Goal: Transaction & Acquisition: Purchase product/service

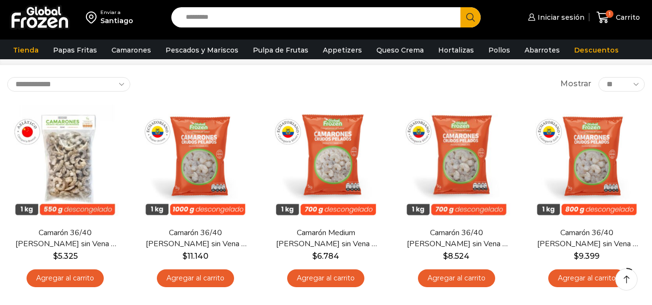
scroll to position [48, 0]
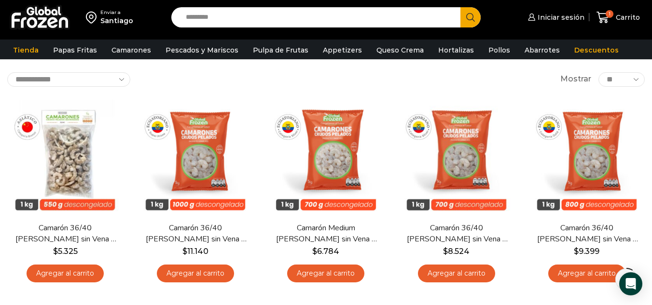
click at [455, 77] on div "**********" at bounding box center [325, 79] width 637 height 14
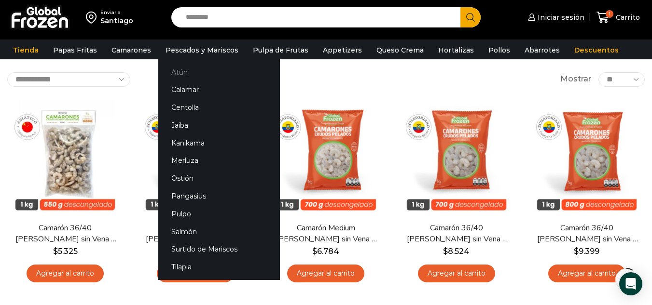
click at [176, 70] on link "Atún" at bounding box center [219, 72] width 122 height 18
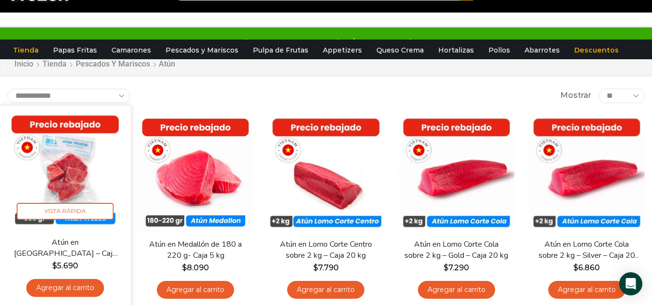
scroll to position [48, 0]
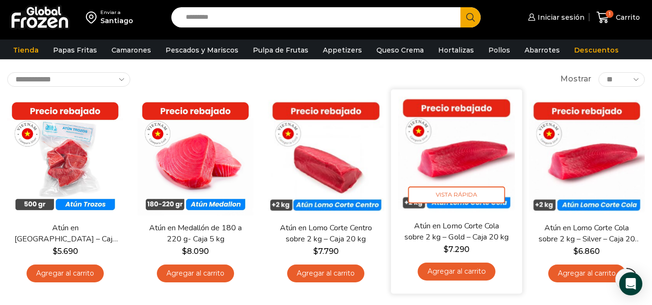
click at [452, 272] on link "Agregar al carrito" at bounding box center [456, 272] width 78 height 18
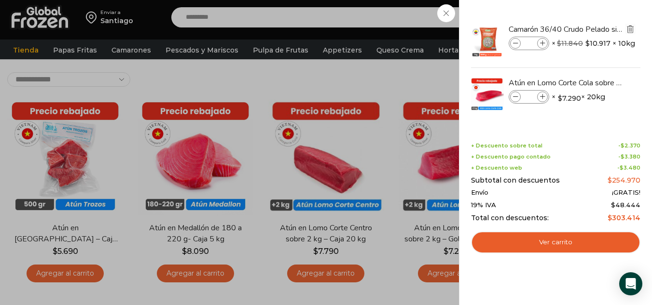
click at [630, 25] on img "Eliminar Camarón 36/40 Crudo Pelado sin Vena - Super Prime - Caja 10 kg del car…" at bounding box center [629, 29] width 9 height 9
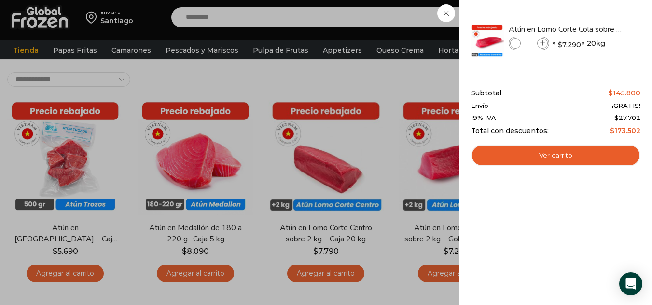
click at [594, 29] on div "1 Carrito 1 1 Shopping Cart *" at bounding box center [618, 17] width 48 height 23
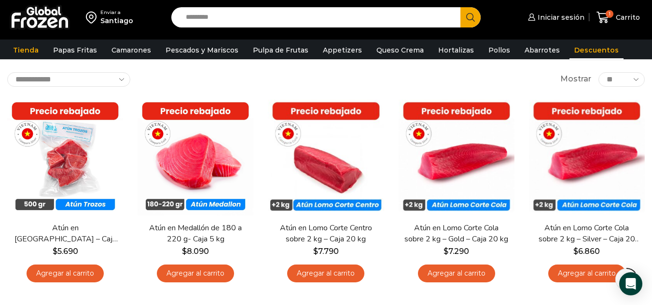
click at [576, 50] on link "Descuentos" at bounding box center [596, 50] width 54 height 18
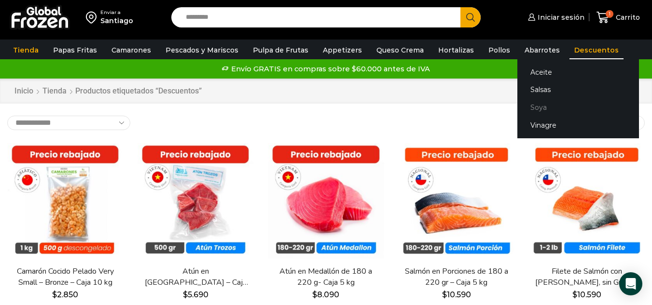
click at [524, 107] on link "Soya" at bounding box center [578, 108] width 122 height 18
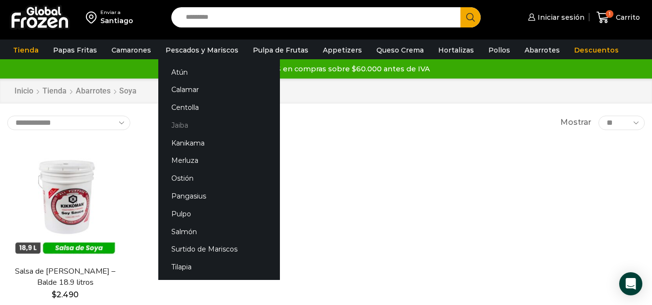
click at [178, 122] on link "Jaiba" at bounding box center [219, 125] width 122 height 18
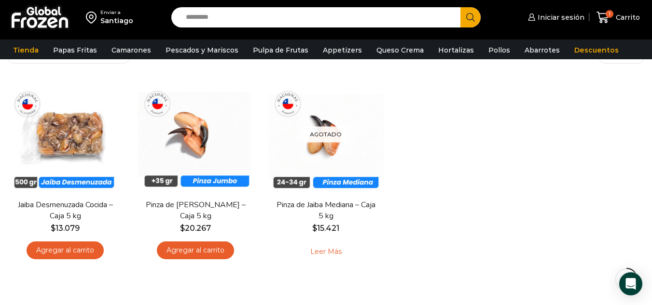
scroll to position [96, 0]
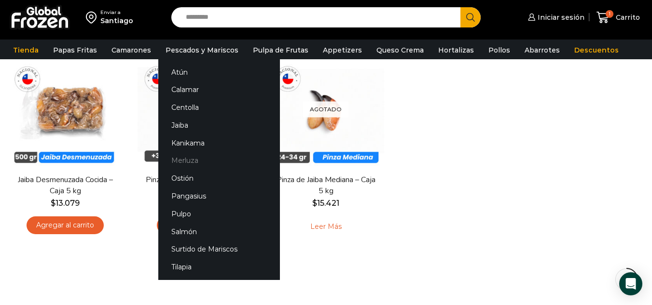
click at [171, 163] on link "Merluza" at bounding box center [219, 161] width 122 height 18
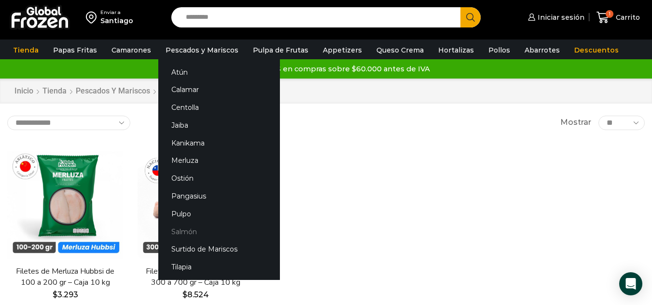
drag, startPoint x: 173, startPoint y: 212, endPoint x: 258, endPoint y: 225, distance: 86.9
click at [173, 211] on link "Pulpo" at bounding box center [219, 214] width 122 height 18
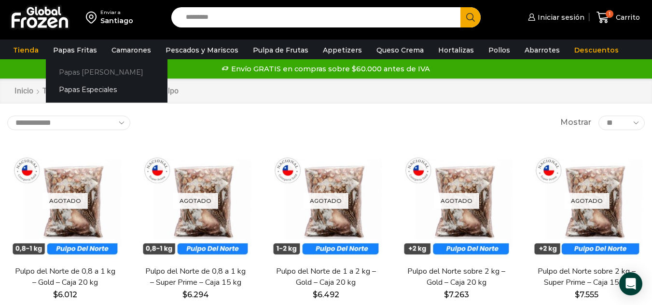
click at [84, 73] on link "Papas [PERSON_NAME]" at bounding box center [107, 72] width 122 height 18
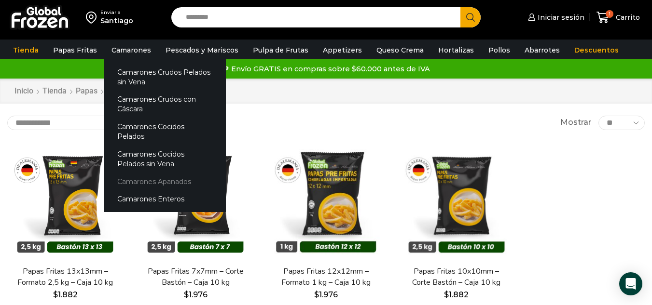
click at [137, 173] on link "Camarones Apanados" at bounding box center [165, 182] width 122 height 18
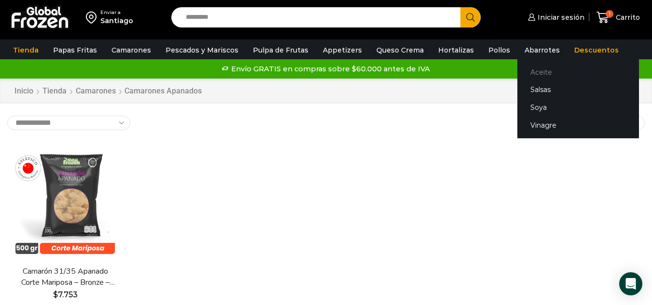
click at [529, 72] on link "Aceite" at bounding box center [578, 72] width 122 height 18
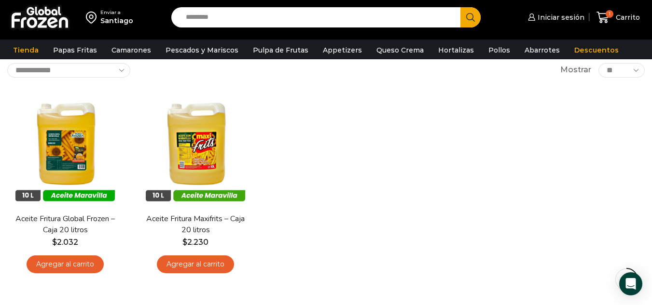
scroll to position [96, 0]
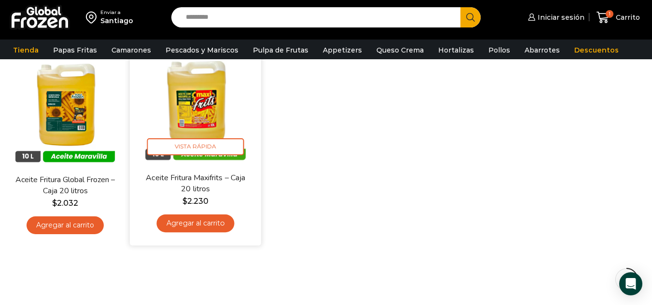
click at [194, 225] on link "Agregar al carrito" at bounding box center [196, 224] width 78 height 18
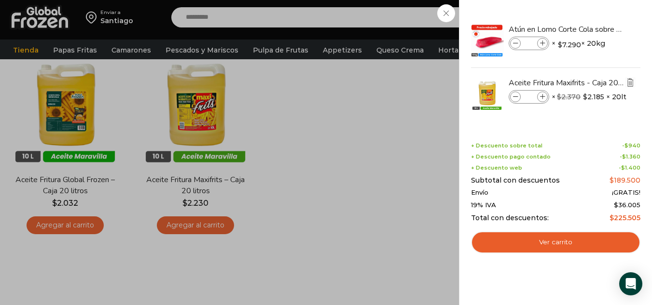
click at [628, 83] on img "Eliminar Aceite Fritura Maxifrits - Caja 20 litros del carrito" at bounding box center [629, 82] width 9 height 9
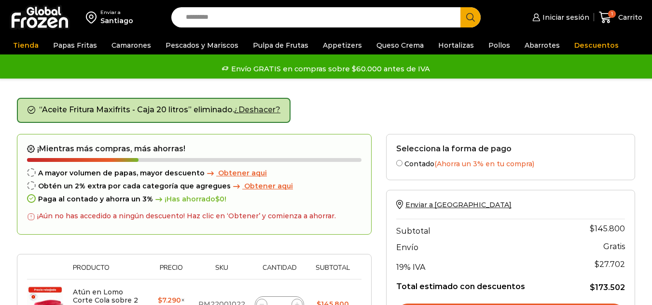
click at [379, 106] on div "“Aceite Fritura Maxifrits - Caja 20 litros” eliminado. ¿Deshacer?" at bounding box center [326, 116] width 618 height 36
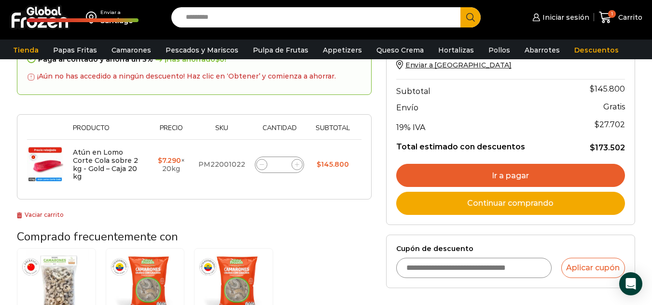
scroll to position [96, 0]
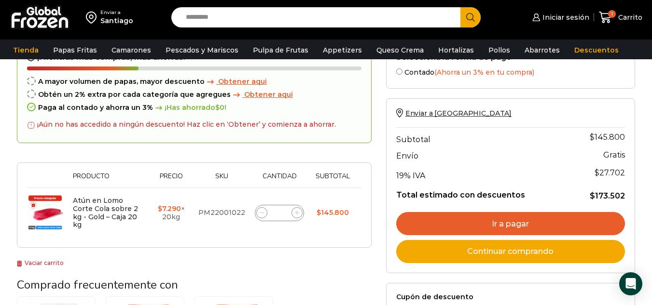
click at [166, 151] on form "¡Mientras más compras, más ahorras! A mayor volumen de papas, mayor descuento O…" at bounding box center [194, 145] width 354 height 206
click at [518, 223] on link "Ir a pagar" at bounding box center [510, 223] width 229 height 23
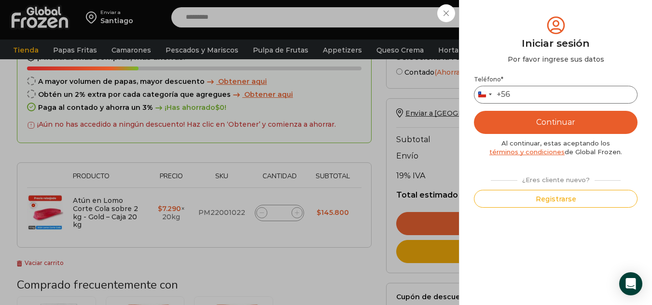
click at [523, 95] on input "Teléfono *" at bounding box center [555, 95] width 163 height 18
type input "*********"
click at [548, 117] on button "Continuar" at bounding box center [555, 122] width 163 height 23
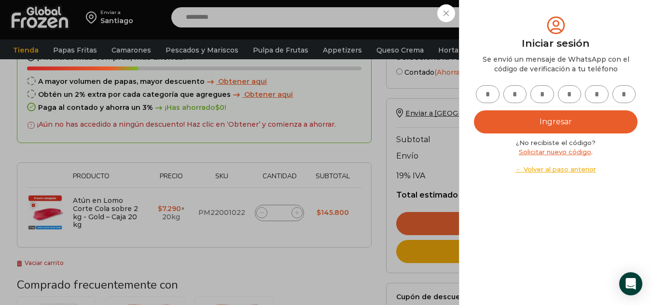
click at [486, 89] on input "text" at bounding box center [487, 94] width 24 height 18
type input "*"
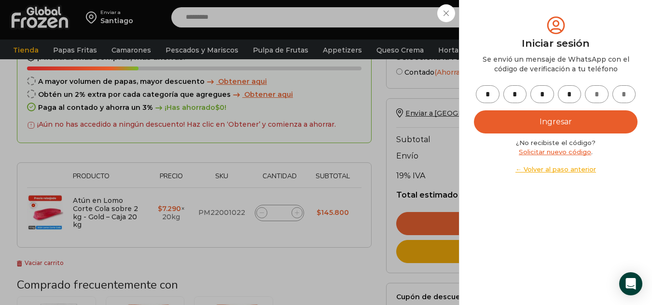
type input "*"
click at [546, 116] on button "Ingresar" at bounding box center [555, 121] width 163 height 23
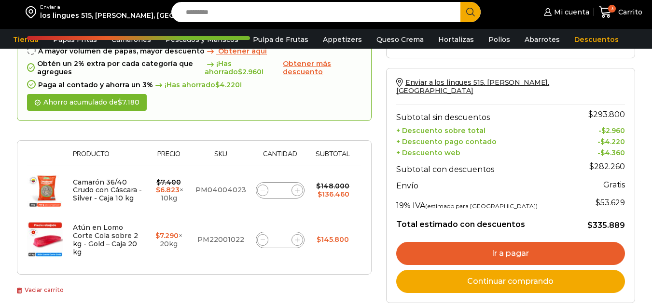
scroll to position [96, 0]
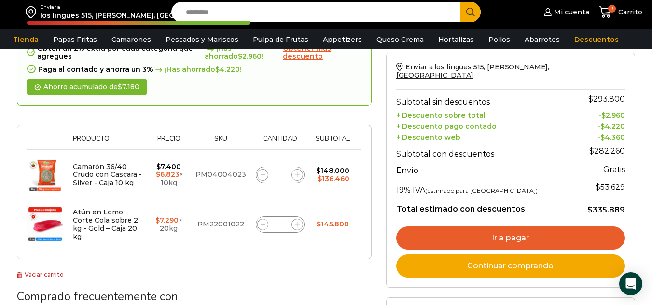
click at [262, 176] on icon at bounding box center [262, 175] width 4 height 4
type input "*"
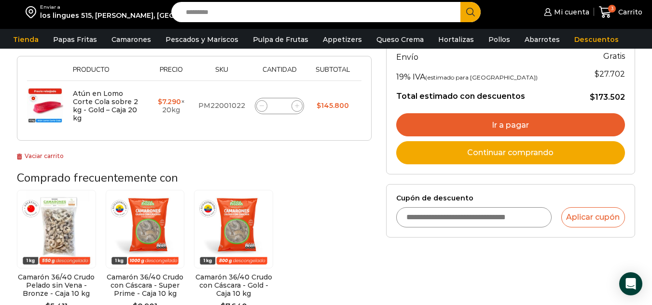
scroll to position [145, 0]
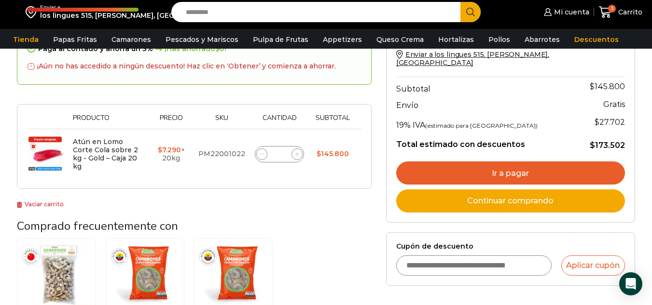
click at [530, 163] on link "Ir a pagar" at bounding box center [510, 173] width 229 height 23
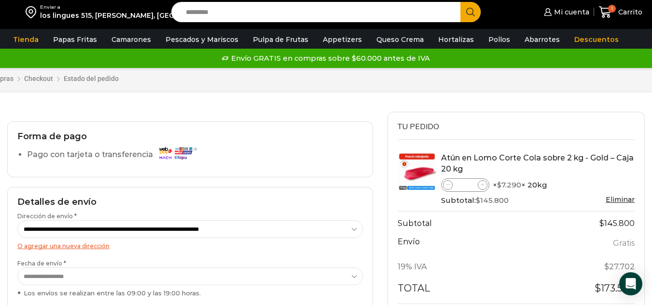
click at [296, 100] on div "Carrito de compras Checkout Estado del pedido ¿Tenés un cupón de descuento? Hac…" at bounding box center [326, 80] width 434 height 63
